Goal: Information Seeking & Learning: Find specific fact

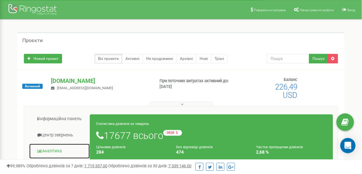
click at [52, 147] on link "Аналiтика" at bounding box center [59, 151] width 61 height 16
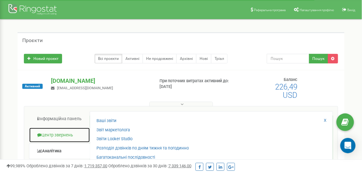
click at [68, 133] on link "Центр звернень" at bounding box center [59, 135] width 61 height 16
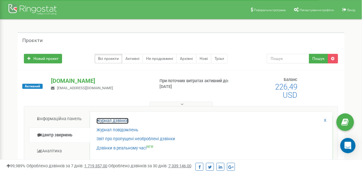
click at [102, 120] on link "Журнал дзвінків" at bounding box center [112, 121] width 32 height 6
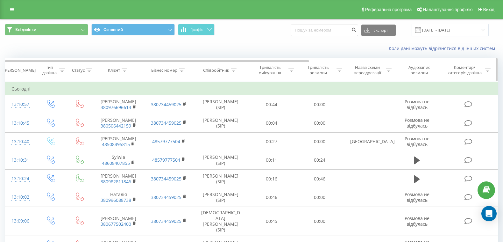
click at [125, 70] on icon at bounding box center [125, 69] width 6 height 3
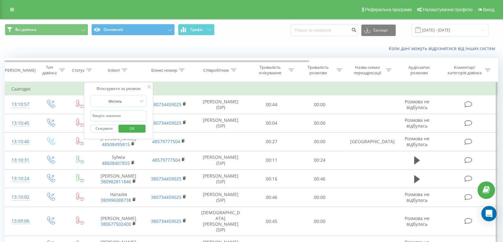
click at [120, 114] on input "text" at bounding box center [119, 115] width 56 height 11
paste input "380686240974"
click at [133, 127] on span "OK" at bounding box center [132, 128] width 18 height 10
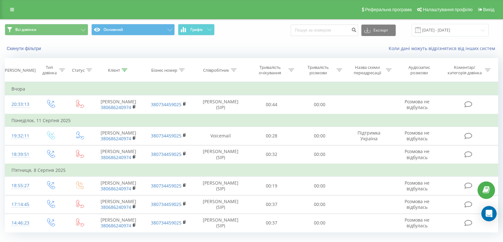
click at [123, 72] on div at bounding box center [125, 69] width 6 height 5
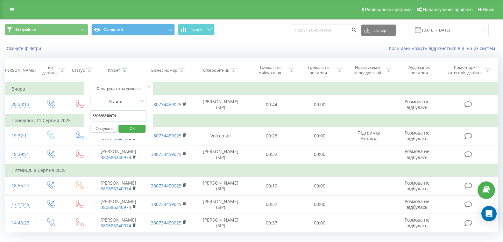
drag, startPoint x: 101, startPoint y: 113, endPoint x: 86, endPoint y: 111, distance: 15.4
click at [86, 111] on div "Фільтрувати за умовою Містить 380686240974 Скасувати OK" at bounding box center [118, 110] width 69 height 57
paste input "954185385"
click at [129, 126] on span "OK" at bounding box center [132, 128] width 18 height 10
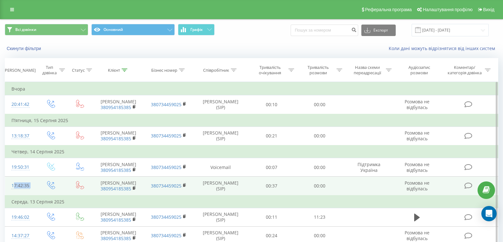
drag, startPoint x: 36, startPoint y: 183, endPoint x: 9, endPoint y: 185, distance: 27.1
click at [9, 173] on tr "17:42:35 [PERSON_NAME] 380954185385 380734459025 [PERSON_NAME] (SIP) 00:37 00:0…" at bounding box center [251, 185] width 493 height 19
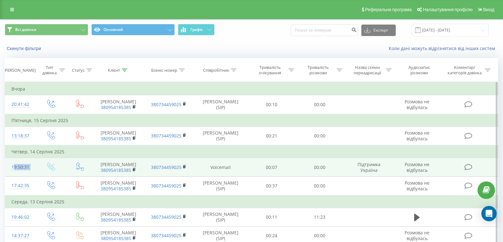
drag, startPoint x: 37, startPoint y: 165, endPoint x: 11, endPoint y: 165, distance: 26.4
click at [11, 165] on tr "19:50:31 [PERSON_NAME] 380954185385 380734459025 Voicemail 00:07 00:00 Підтримк…" at bounding box center [251, 167] width 493 height 18
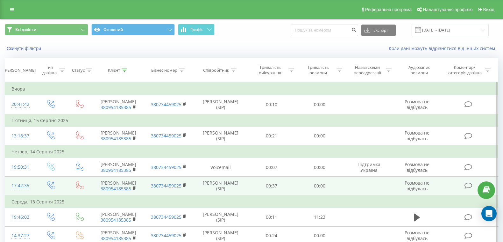
click at [361, 173] on td at bounding box center [369, 185] width 50 height 19
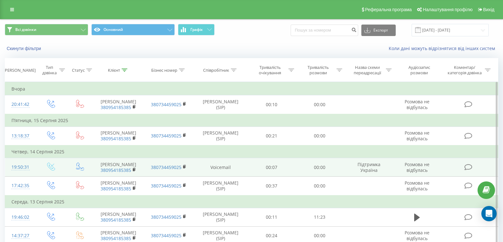
click at [354, 167] on td "Підтримка Україна" at bounding box center [369, 167] width 50 height 18
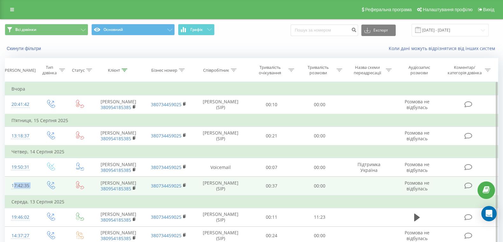
drag, startPoint x: 37, startPoint y: 186, endPoint x: 8, endPoint y: 185, distance: 28.7
click at [8, 173] on tr "17:42:35 [PERSON_NAME] 380954185385 380734459025 [PERSON_NAME] (SIP) 00:37 00:0…" at bounding box center [251, 185] width 493 height 19
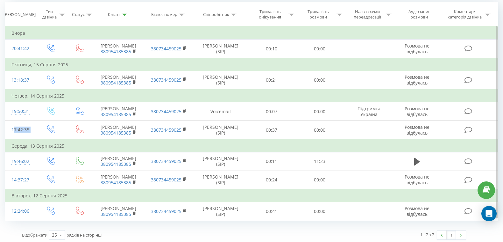
scroll to position [56, 0]
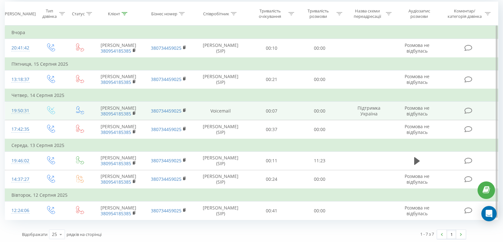
click at [236, 102] on td "Voicemail" at bounding box center [221, 111] width 54 height 18
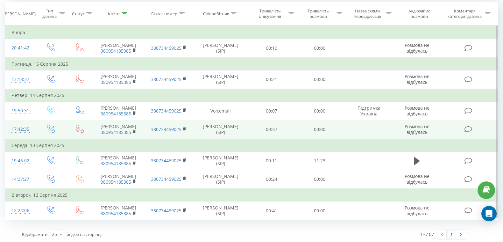
click at [243, 127] on td "[PERSON_NAME] (SIP)" at bounding box center [221, 129] width 54 height 19
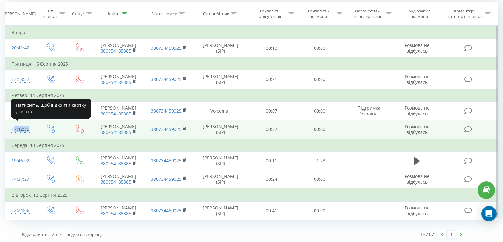
drag, startPoint x: 33, startPoint y: 131, endPoint x: 14, endPoint y: 124, distance: 20.1
click at [14, 124] on td "17:42:35" at bounding box center [20, 129] width 31 height 19
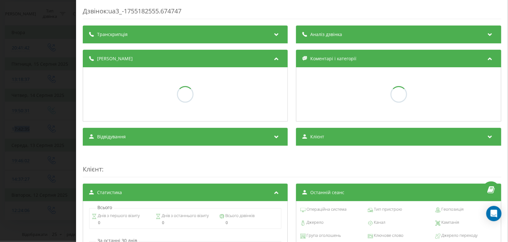
click at [91, 72] on div at bounding box center [185, 94] width 204 height 54
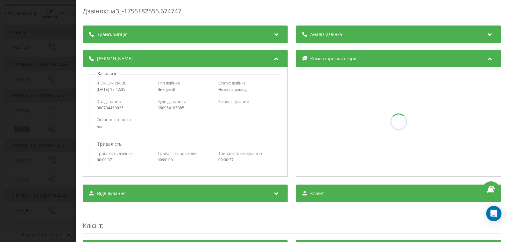
click at [55, 81] on div "Дзвінок : ua3_-1755182555.674747 Транскрипція Для AI-аналізу майбутніх дзвінків…" at bounding box center [254, 121] width 508 height 242
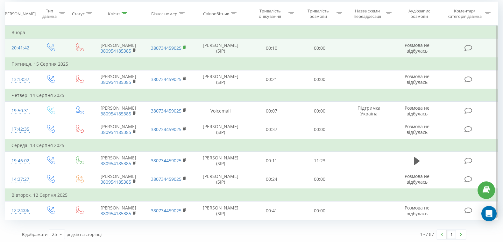
click at [185, 46] on icon at bounding box center [184, 47] width 2 height 3
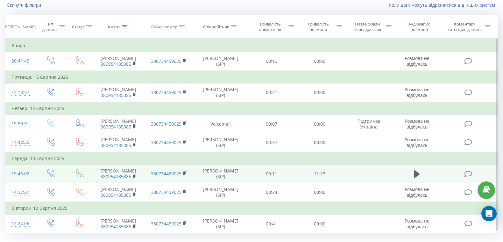
scroll to position [56, 0]
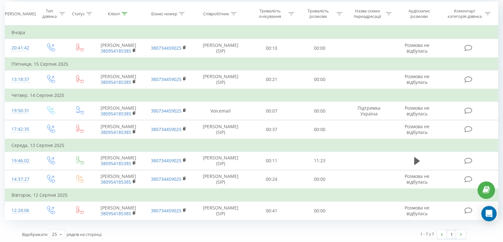
click at [127, 13] on icon at bounding box center [125, 13] width 6 height 3
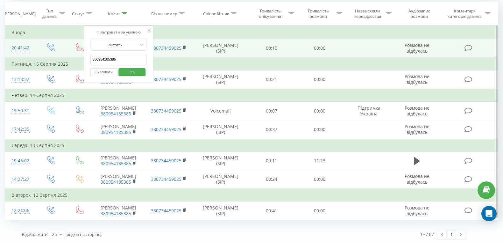
drag, startPoint x: 103, startPoint y: 56, endPoint x: 80, endPoint y: 52, distance: 22.7
click at [80, 52] on table "Фільтрувати за умовою Дорівнює Введіть значення Скасувати OK Фільтрувати за умо…" at bounding box center [251, 122] width 493 height 194
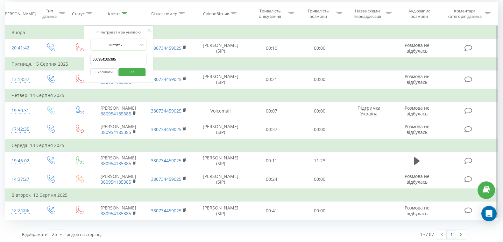
paste input "740299"
click at [130, 67] on span "OK" at bounding box center [132, 72] width 18 height 10
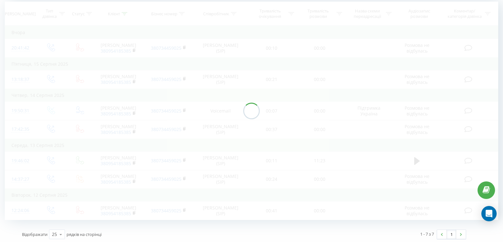
scroll to position [7, 0]
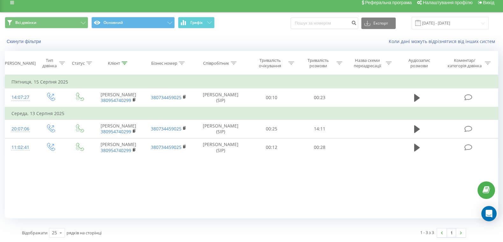
click at [124, 63] on icon at bounding box center [125, 62] width 6 height 3
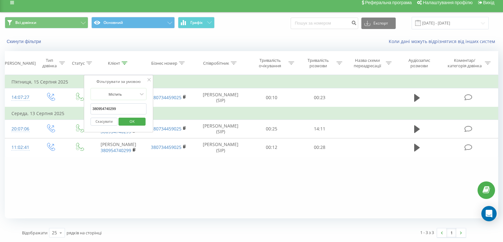
drag, startPoint x: 129, startPoint y: 109, endPoint x: 89, endPoint y: 106, distance: 39.9
click at [88, 105] on div "Фільтрувати за умовою Містить 380954740299 Скасувати OK" at bounding box center [118, 103] width 69 height 57
paste input "74462622"
click at [127, 124] on span "OK" at bounding box center [132, 121] width 18 height 10
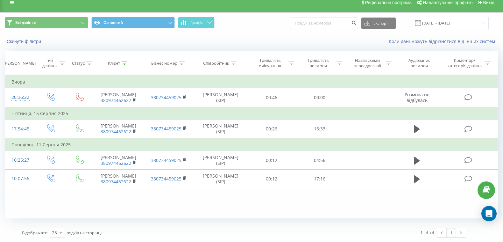
click at [124, 62] on icon at bounding box center [125, 62] width 6 height 3
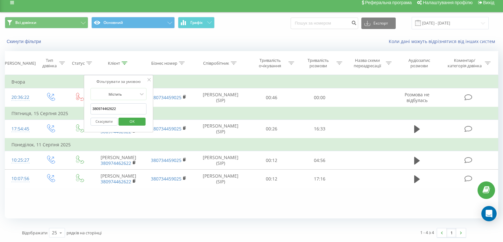
drag, startPoint x: 119, startPoint y: 108, endPoint x: 88, endPoint y: 108, distance: 31.2
click at [88, 108] on div "Фільтрувати за умовою Містить 380974462622 Скасувати OK" at bounding box center [118, 103] width 69 height 57
paste input "667219413"
click at [131, 119] on span "OK" at bounding box center [132, 121] width 18 height 10
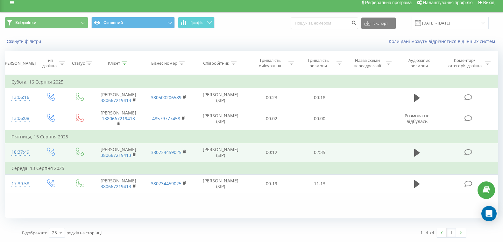
click at [43, 162] on td at bounding box center [51, 152] width 31 height 19
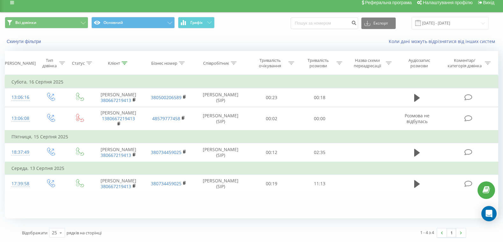
click at [122, 64] on icon at bounding box center [125, 62] width 6 height 3
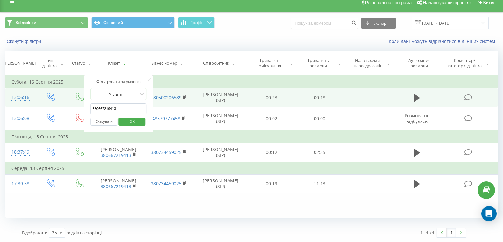
drag, startPoint x: 119, startPoint y: 108, endPoint x: 73, endPoint y: 99, distance: 46.8
click at [73, 99] on table "Фільтрувати за умовою Дорівнює Введіть значення Скасувати OK Фільтрувати за умо…" at bounding box center [251, 134] width 493 height 118
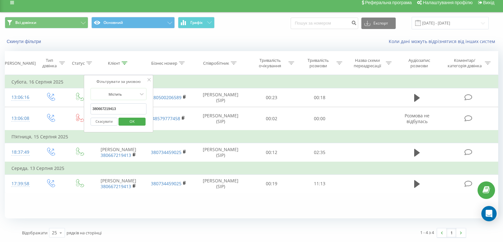
paste input "8860402"
click at [126, 116] on span "OK" at bounding box center [132, 121] width 18 height 10
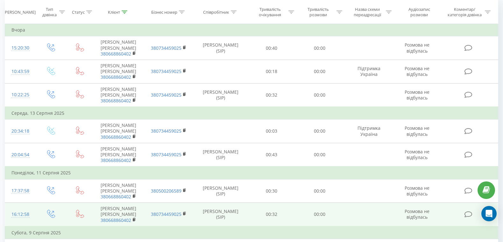
scroll to position [62, 0]
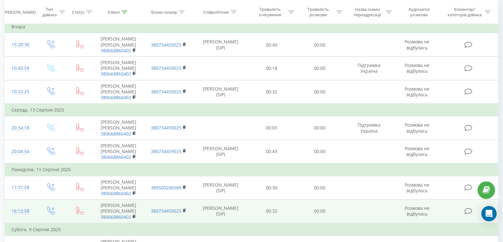
click at [37, 173] on td at bounding box center [51, 211] width 31 height 24
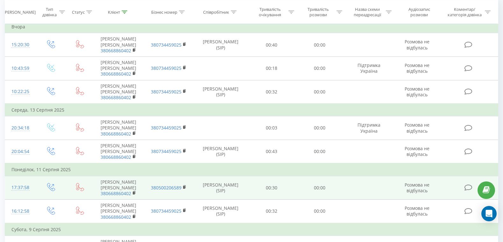
click at [33, 173] on td "17:37:58" at bounding box center [20, 188] width 31 height 24
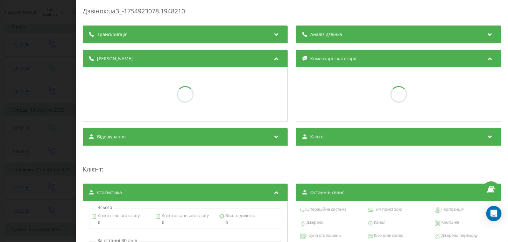
click at [48, 113] on div "Дзвінок : ua3_-1754923078.1948210 Транскрипція Аналіз дзвінка Деталі дзвінка Ко…" at bounding box center [254, 121] width 508 height 242
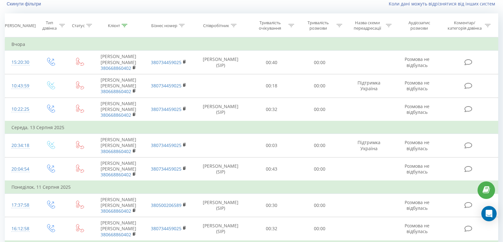
scroll to position [62, 0]
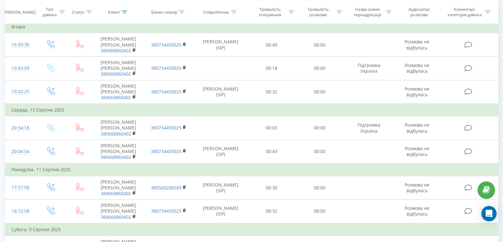
click at [125, 13] on icon at bounding box center [125, 11] width 6 height 3
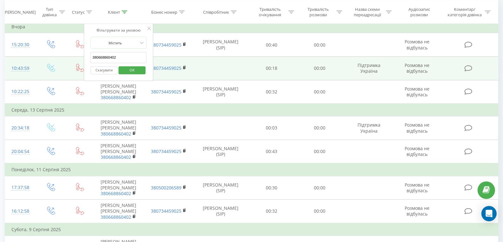
drag, startPoint x: 130, startPoint y: 55, endPoint x: 79, endPoint y: 57, distance: 50.7
click at [79, 57] on table "Фільтрувати за умовою Дорівнює Введіть значення Скасувати OK Фільтрувати за умо…" at bounding box center [251, 139] width 493 height 239
drag, startPoint x: 124, startPoint y: 57, endPoint x: 74, endPoint y: 54, distance: 49.7
click at [74, 54] on table "Фільтрувати за умовою Дорівнює Введіть значення Скасувати OK Фільтрувати за умо…" at bounding box center [251, 139] width 493 height 239
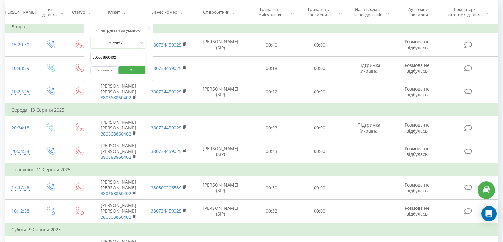
paste input "952179974"
type input "380952179974"
click at [132, 70] on span "OK" at bounding box center [132, 70] width 18 height 10
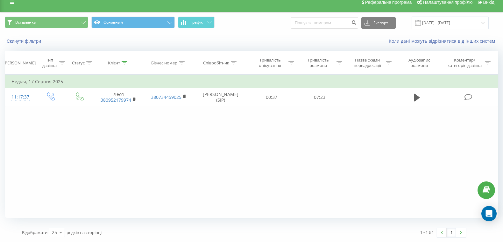
scroll to position [7, 0]
